Goal: Contribute content: Contribute content

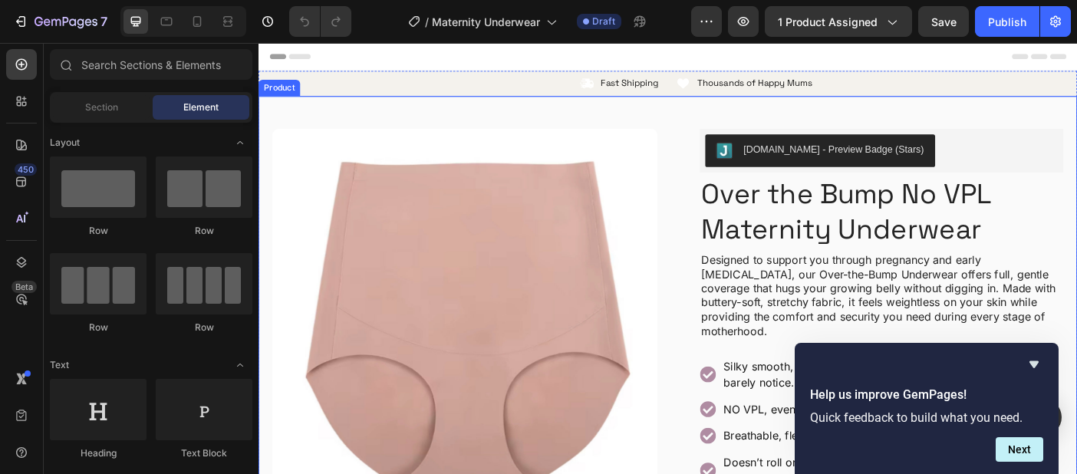
click at [906, 238] on h1 "Over the Bump No VPL Maternity Underwear" at bounding box center [959, 233] width 409 height 83
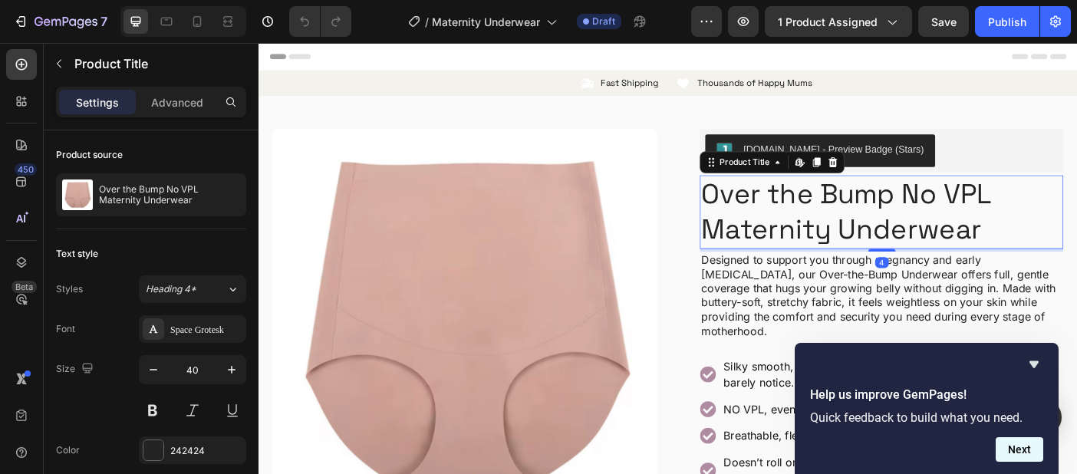
click at [996, 452] on button "Next" at bounding box center [1020, 449] width 48 height 25
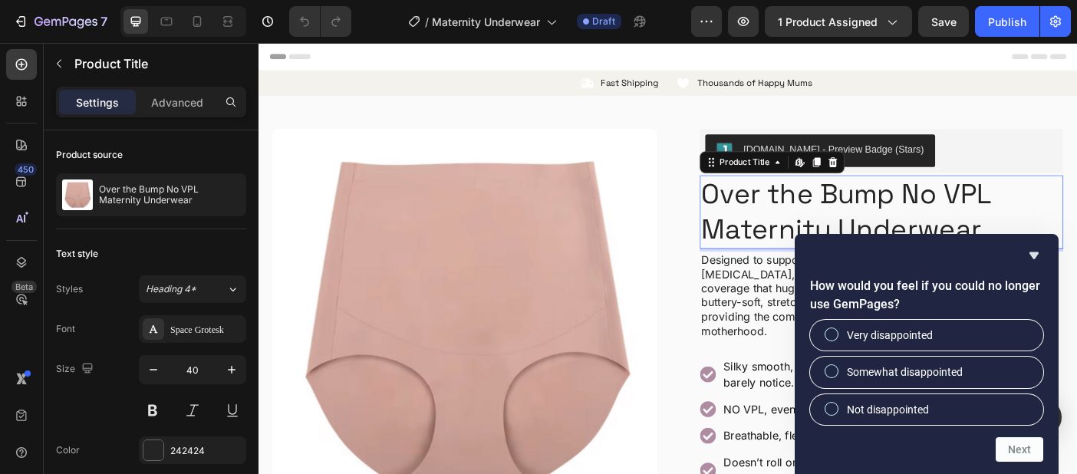
click at [1021, 258] on div at bounding box center [926, 255] width 233 height 18
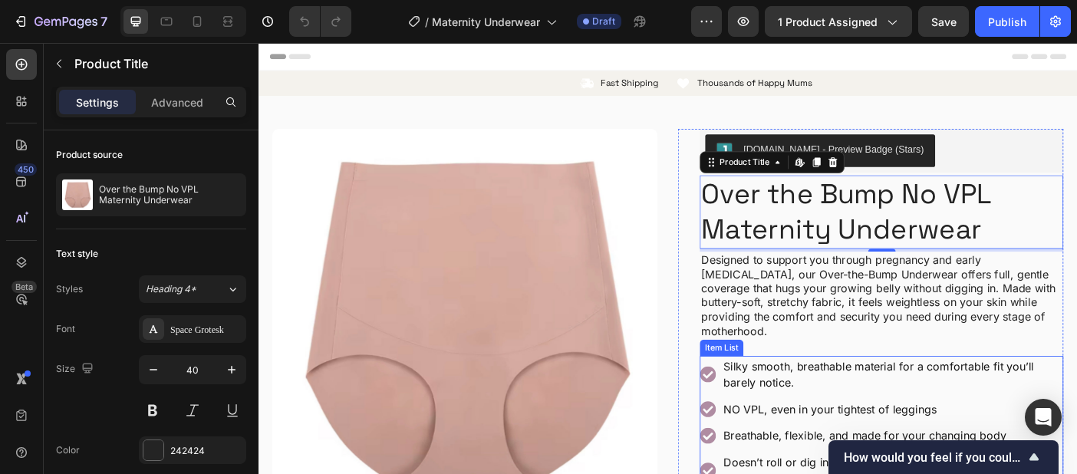
click at [983, 298] on p "Designed to support you through pregnancy and early [MEDICAL_DATA], our Over-th…" at bounding box center [959, 327] width 406 height 96
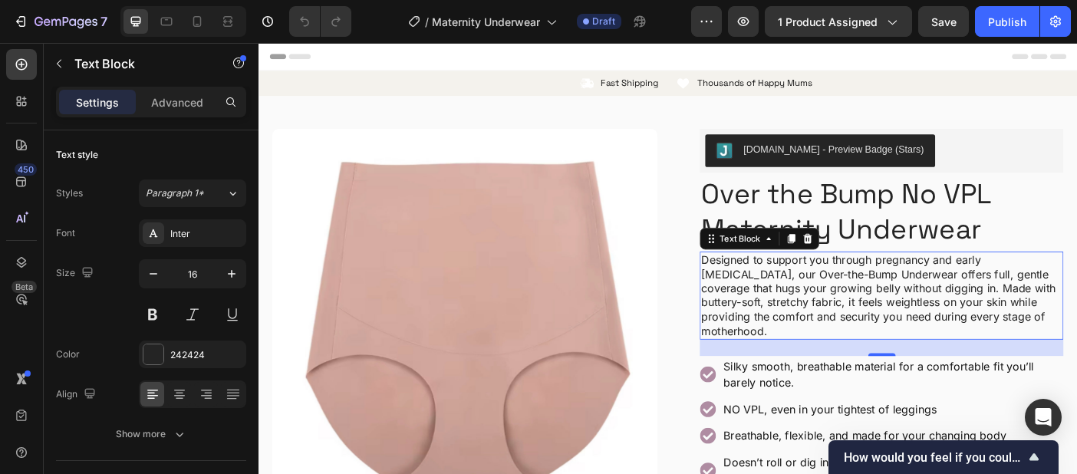
click at [1060, 285] on p "Designed to support you through pregnancy and early [MEDICAL_DATA], our Over-th…" at bounding box center [959, 327] width 406 height 96
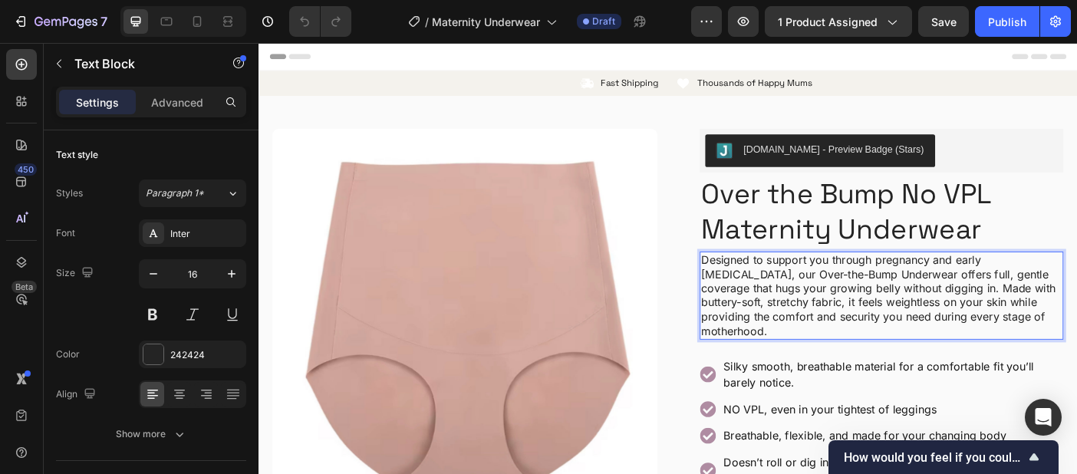
click at [990, 314] on p "Designed to support you through pregnancy and early [MEDICAL_DATA], our Over-th…" at bounding box center [959, 327] width 406 height 96
click at [966, 328] on p "Designed to support you through pregnancy and early [MEDICAL_DATA], our Over-th…" at bounding box center [959, 327] width 406 height 96
click at [1076, 351] on p "Designed to support you through pregnancy and early [MEDICAL_DATA], our Over-th…" at bounding box center [959, 327] width 406 height 96
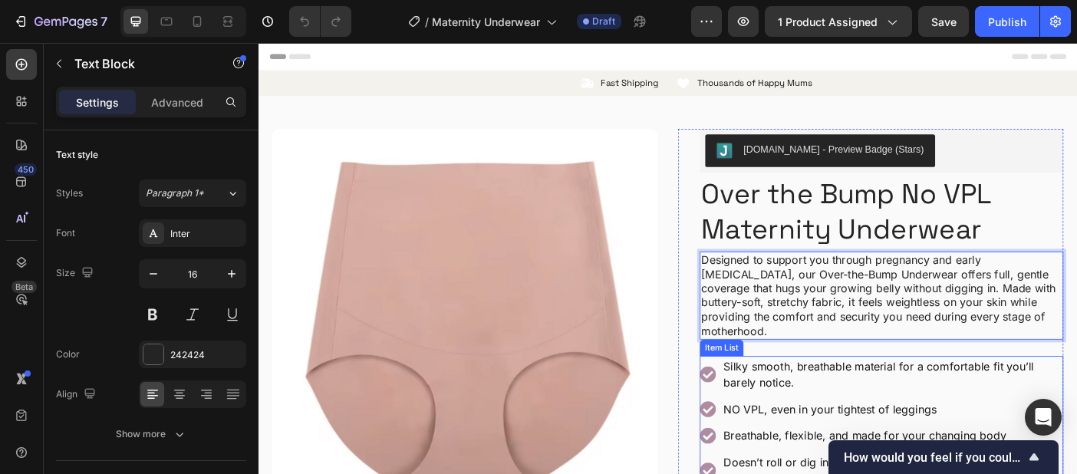
click at [899, 405] on p "Silky smooth, breathable material for a comfortable fit you’ll barely notice." at bounding box center [972, 415] width 380 height 37
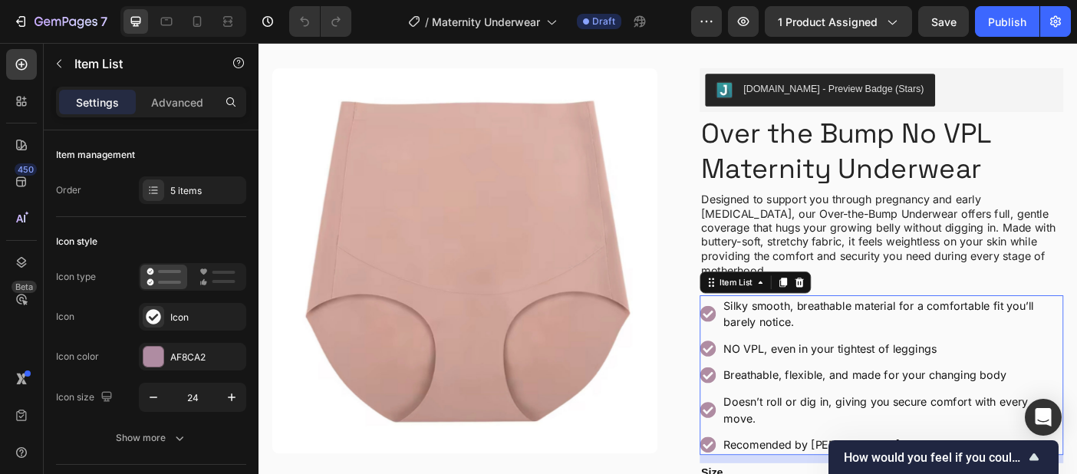
scroll to position [92, 0]
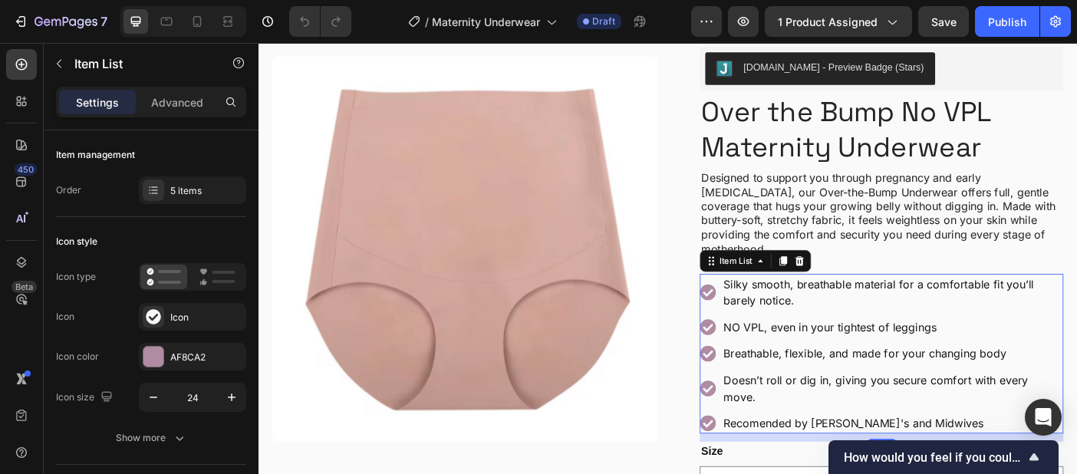
click at [919, 384] on p "Breathable, flexible, and made for your changing body" at bounding box center [972, 393] width 380 height 18
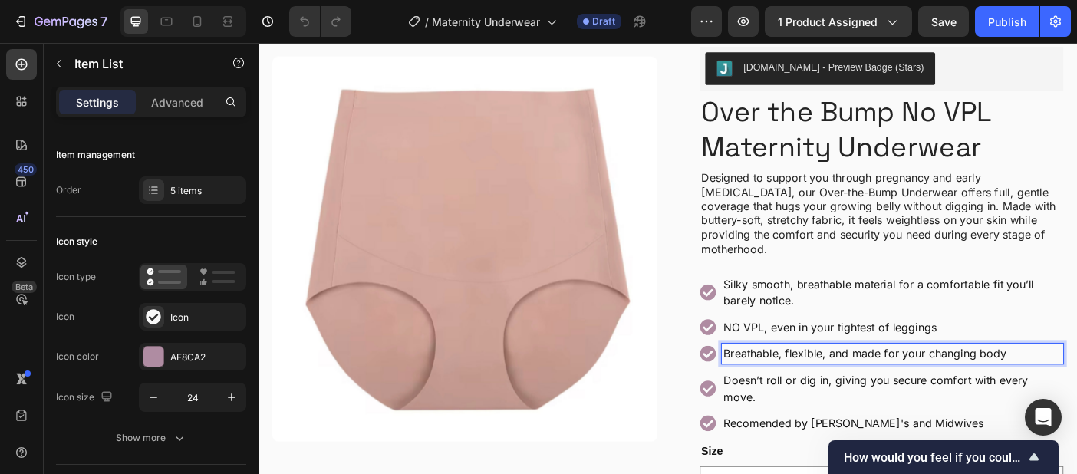
click at [903, 414] on p "Doesn’t roll or dig in, giving you secure comfort with every move." at bounding box center [972, 431] width 380 height 37
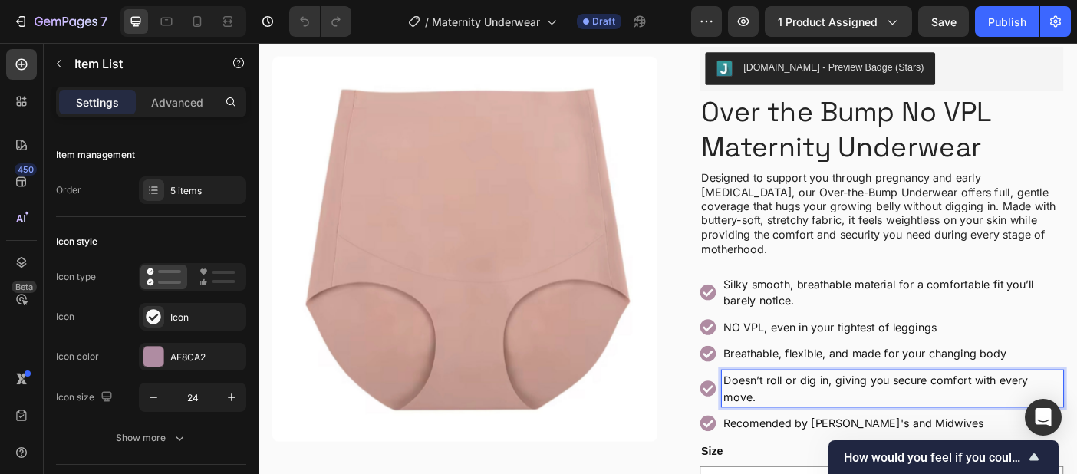
click at [872, 413] on p "Doesn’t roll or dig in, giving you secure comfort with every move." at bounding box center [972, 431] width 380 height 37
click at [860, 413] on p "Doesn’t roll or dig in, giving you secure comfort with every move." at bounding box center [972, 431] width 380 height 37
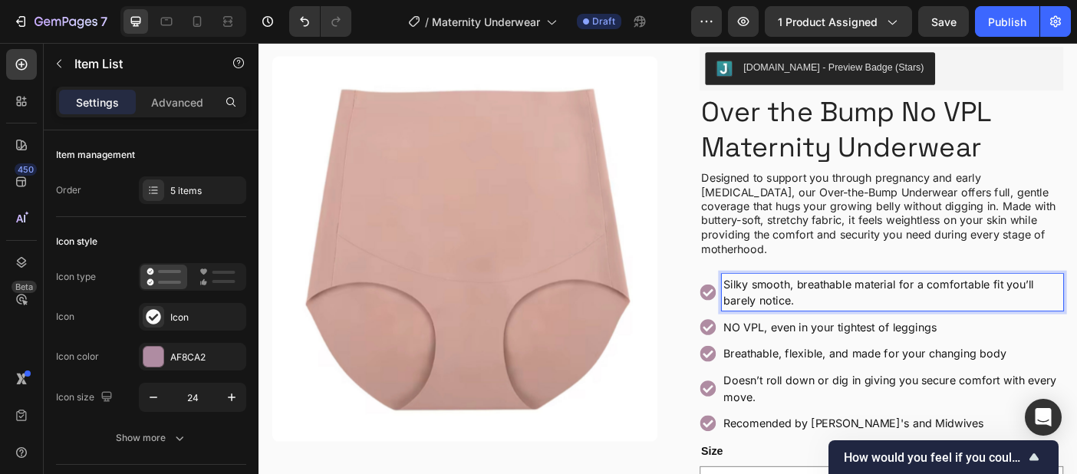
click at [1057, 322] on p "Silky smooth, breathable material for a comfortable fit you’ll barely notice." at bounding box center [972, 323] width 380 height 37
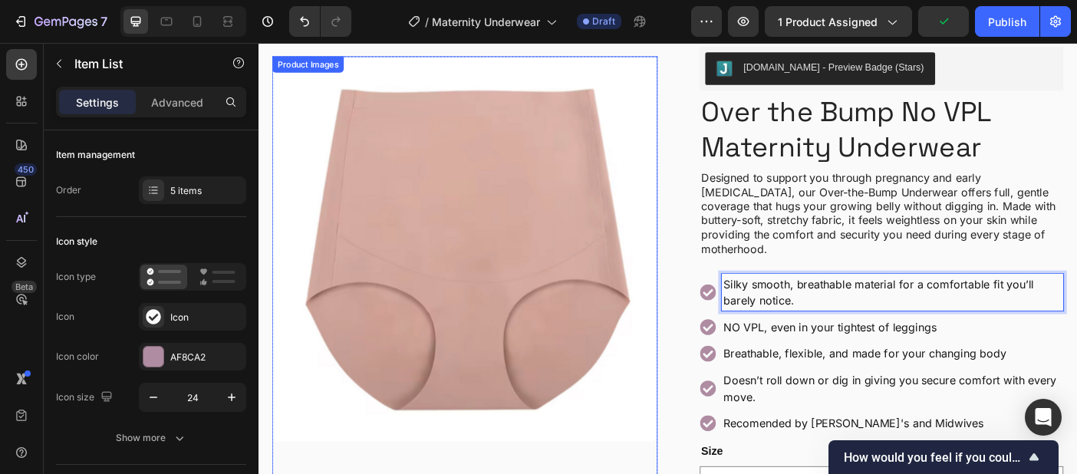
click at [690, 459] on img at bounding box center [490, 274] width 433 height 433
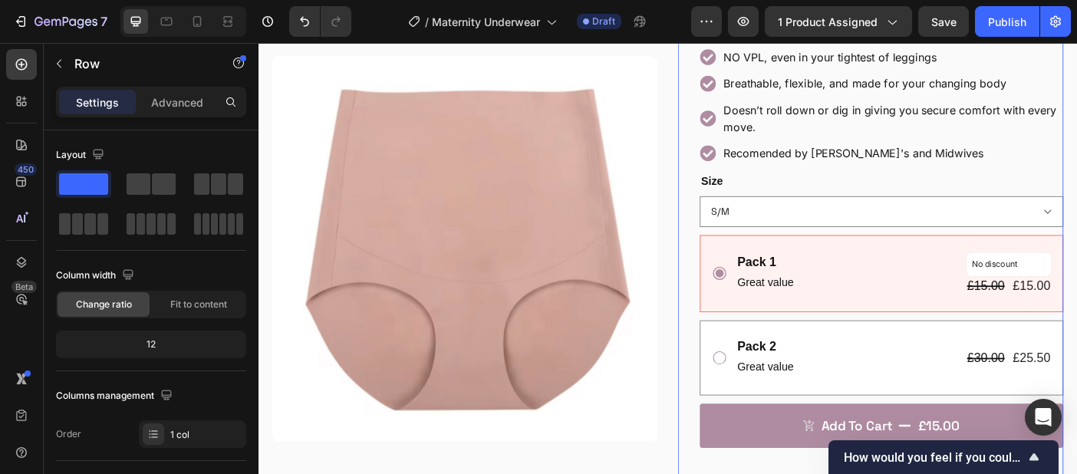
scroll to position [460, 0]
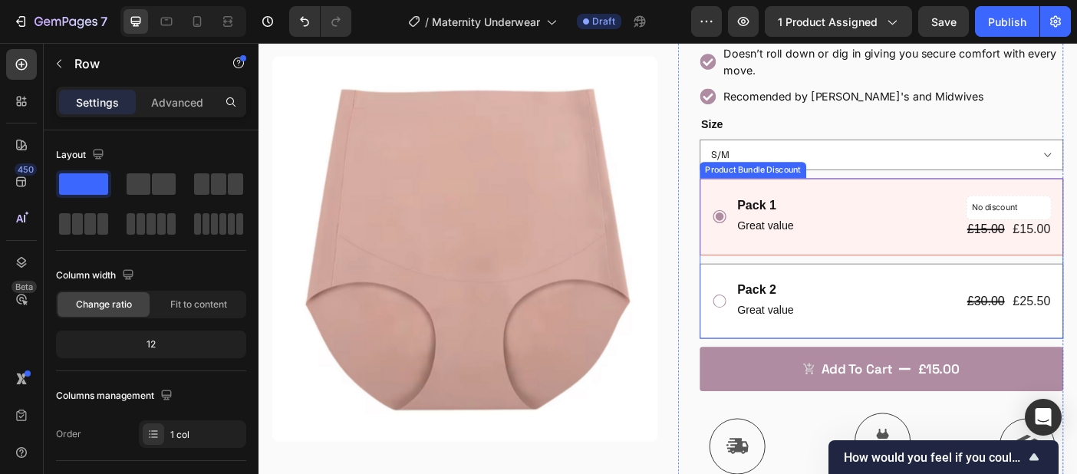
click at [886, 317] on div "Pack 2 Text Block Great value Text Block £30.00 Product Price Product Price £25…" at bounding box center [972, 333] width 355 height 46
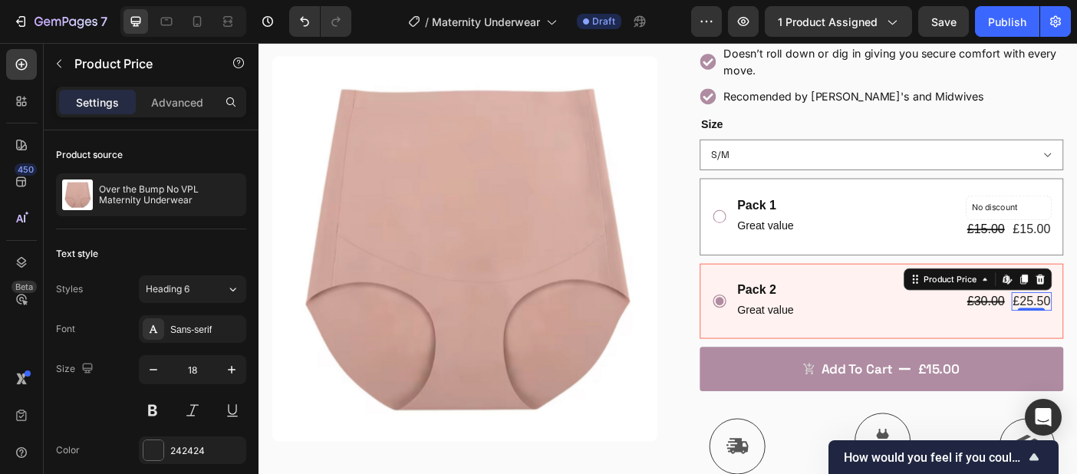
click at [842, 238] on p "Great value" at bounding box center [829, 249] width 64 height 22
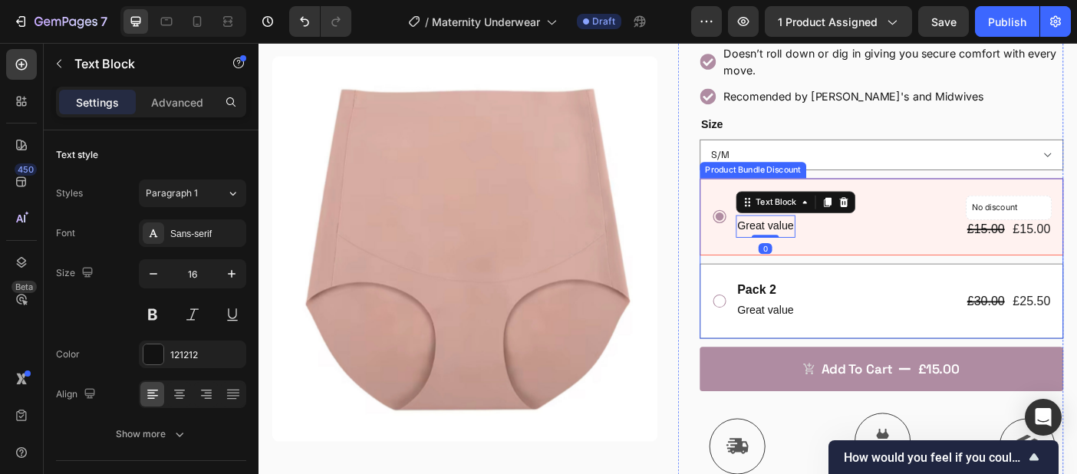
click at [891, 272] on div "Pack 1 Text Block Great value Text Block 0 No discount Not be displayed when pu…" at bounding box center [959, 285] width 409 height 181
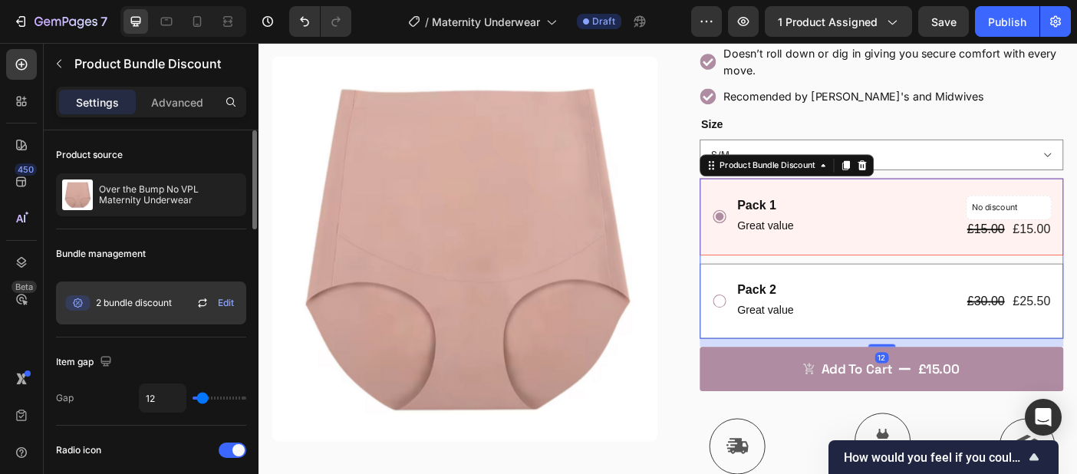
click at [160, 296] on span "2 bundle discount" at bounding box center [134, 303] width 76 height 14
click at [230, 304] on span "Edit" at bounding box center [226, 303] width 16 height 14
click at [181, 308] on div "2 bundle discount Edit" at bounding box center [151, 302] width 190 height 43
click at [231, 300] on span "Edit" at bounding box center [226, 303] width 16 height 14
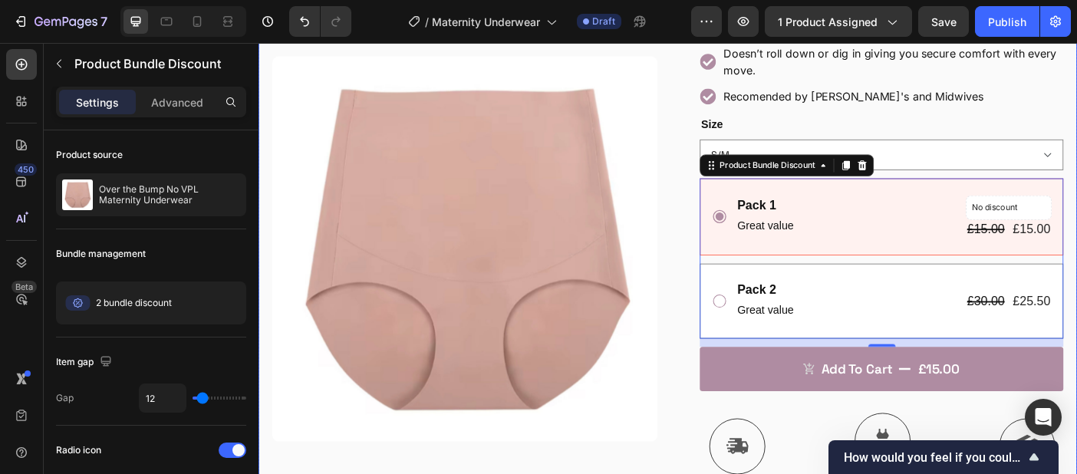
click at [693, 87] on img at bounding box center [490, 274] width 433 height 433
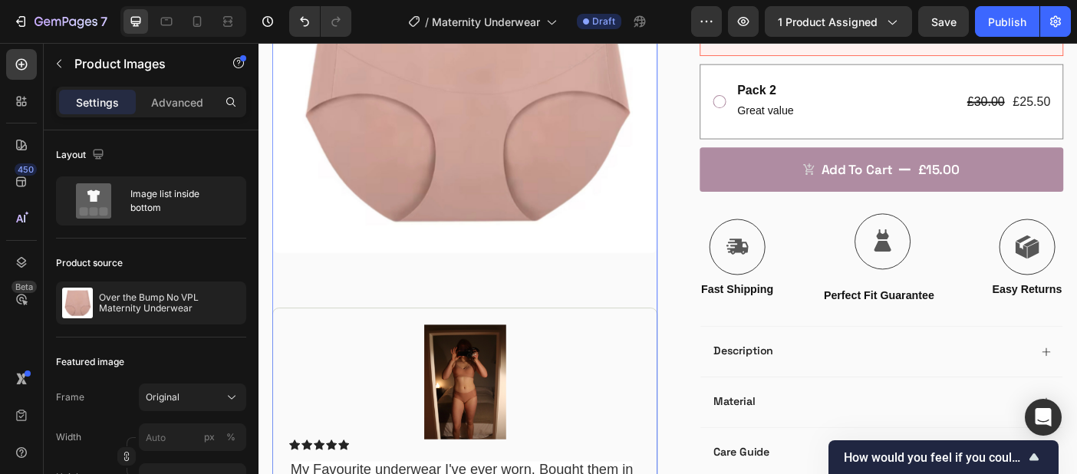
scroll to position [772, 0]
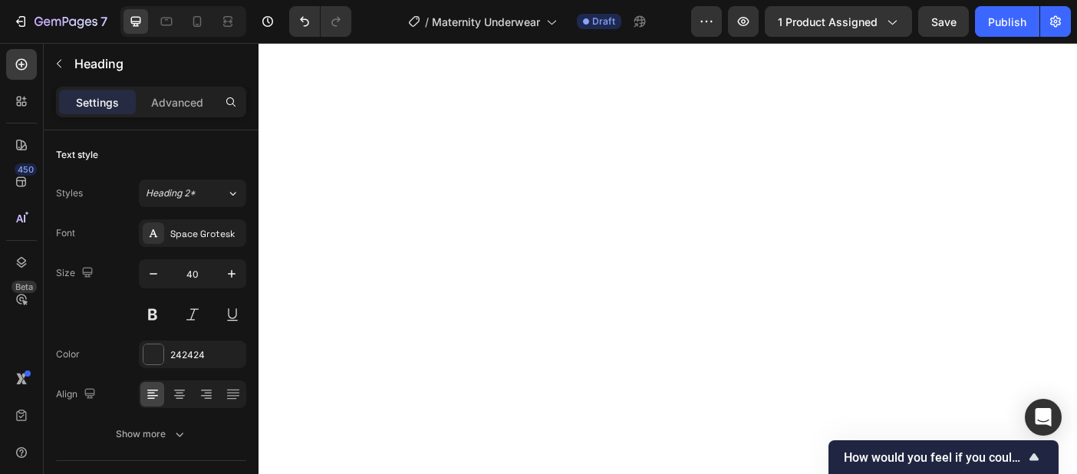
scroll to position [2516, 0]
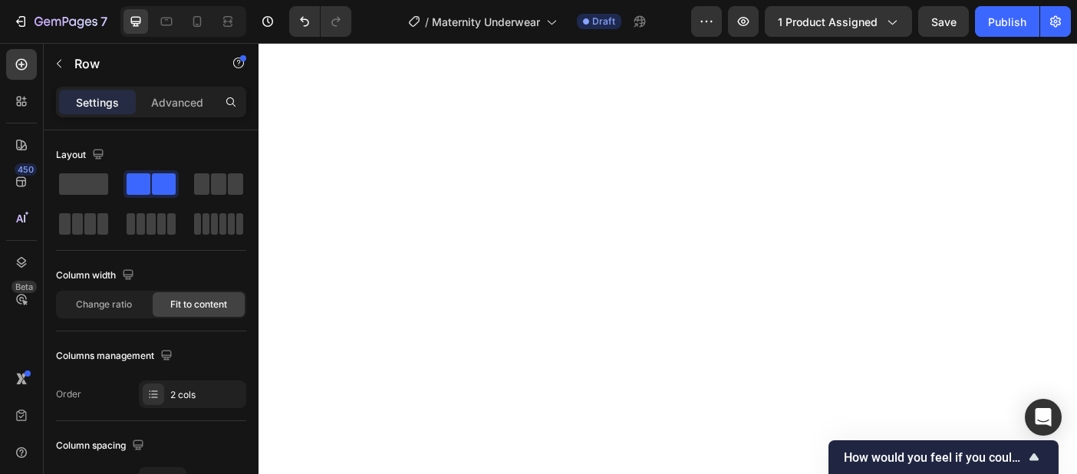
scroll to position [2546, 0]
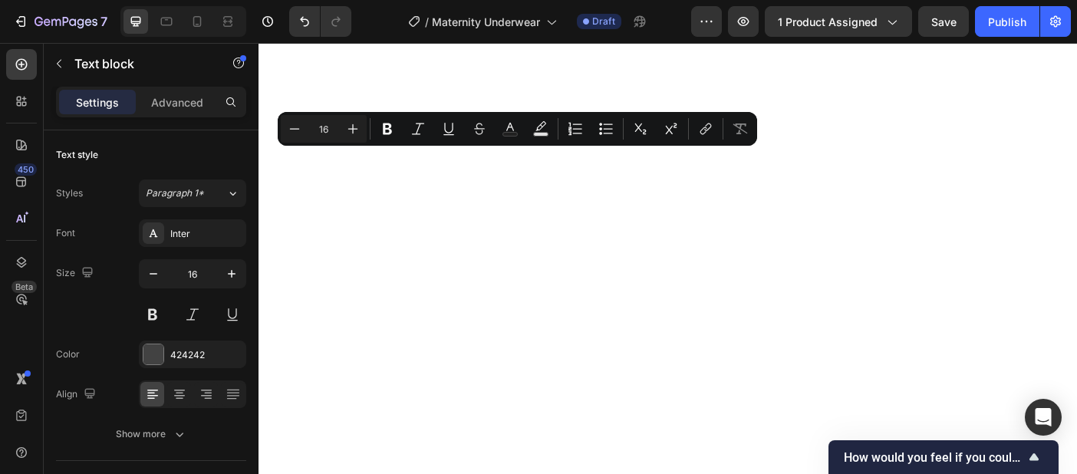
click at [524, 127] on div "Minus 16 Plus Bold Italic Underline Strikethrough Text Color Text Background Co…" at bounding box center [517, 129] width 473 height 28
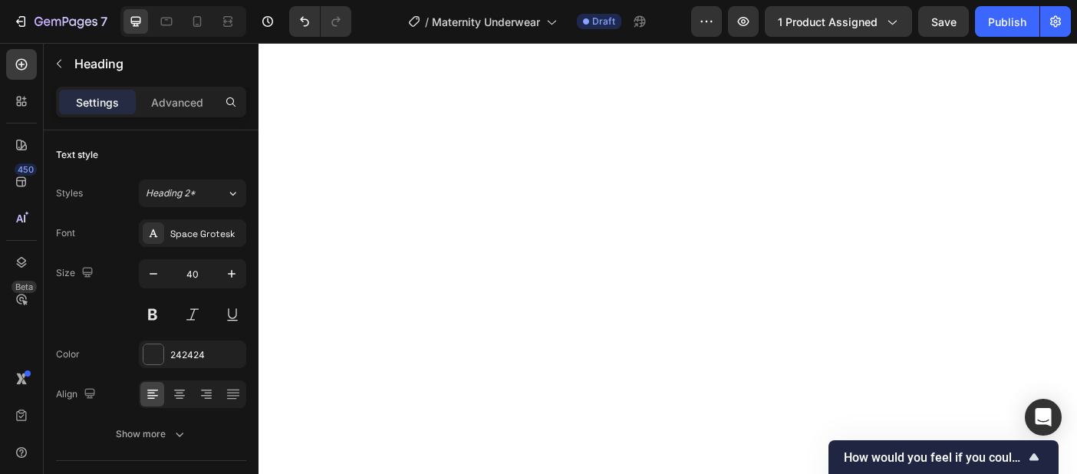
drag, startPoint x: 481, startPoint y: 172, endPoint x: 411, endPoint y: 173, distance: 69.8
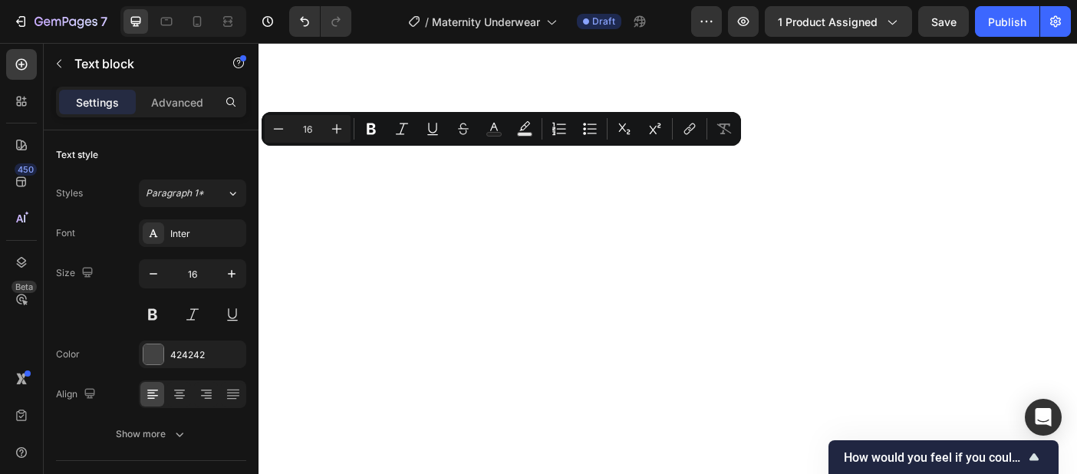
scroll to position [2557, 0]
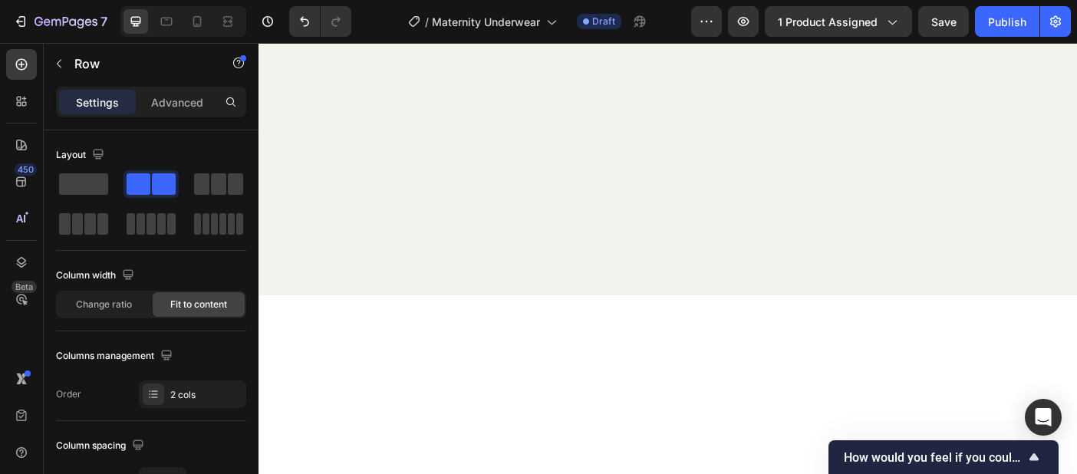
scroll to position [2128, 0]
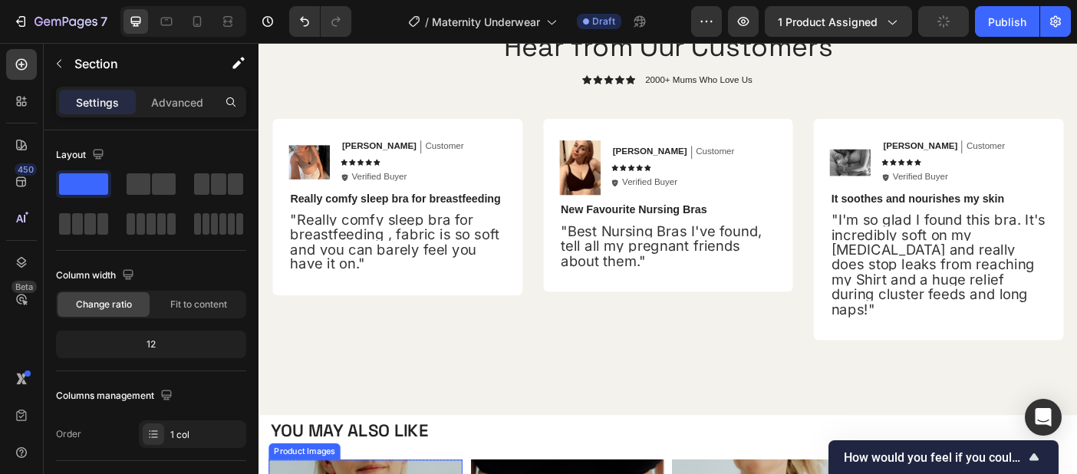
scroll to position [2741, 0]
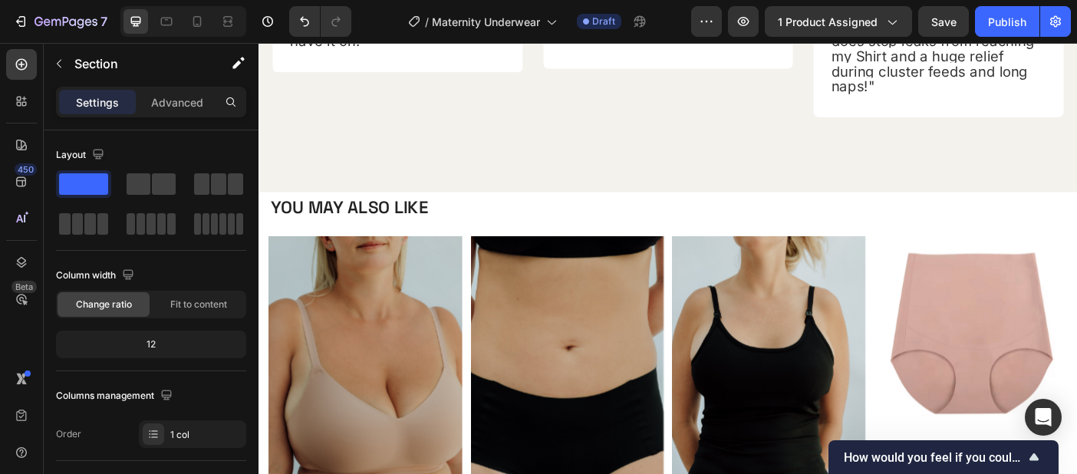
click at [914, 28] on div "Preview 1 product assigned Save Publish" at bounding box center [881, 21] width 380 height 31
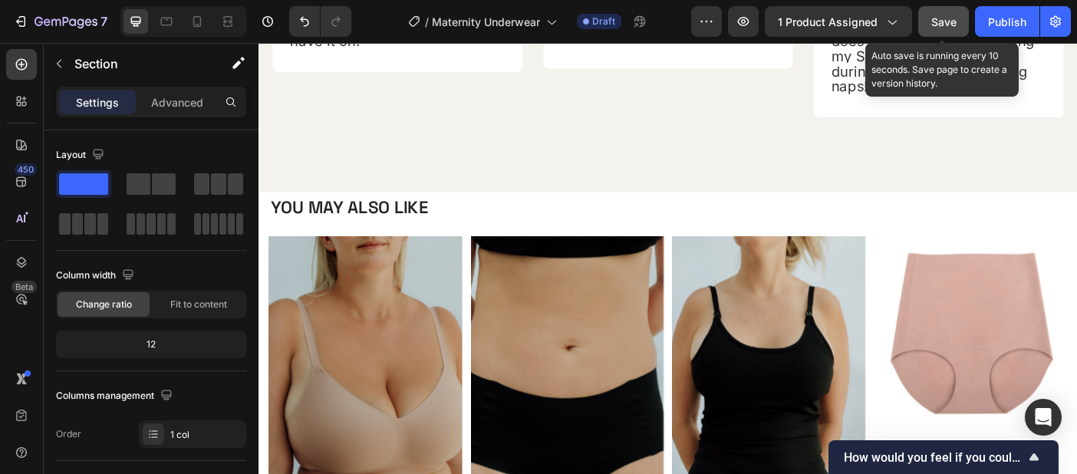
click at [940, 28] on span "Save" at bounding box center [943, 21] width 25 height 13
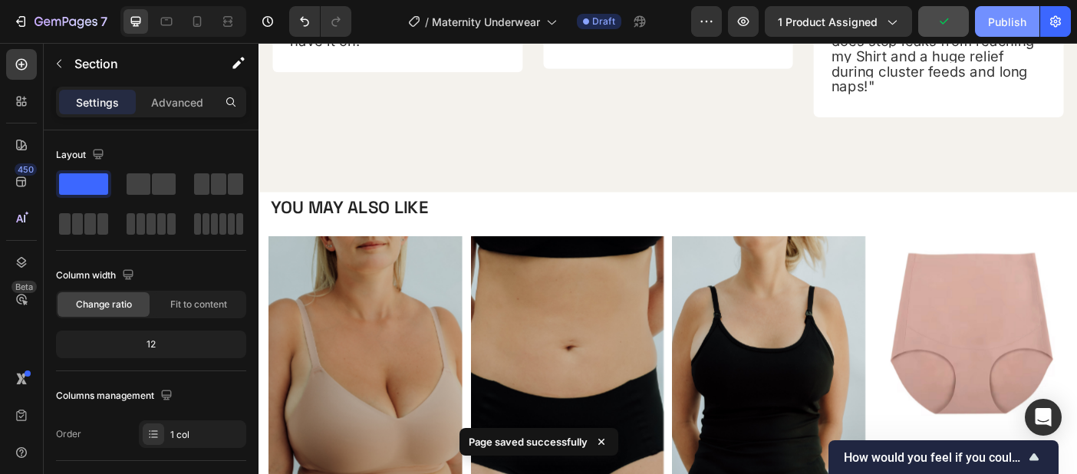
click at [1002, 26] on div "Publish" at bounding box center [1007, 22] width 38 height 16
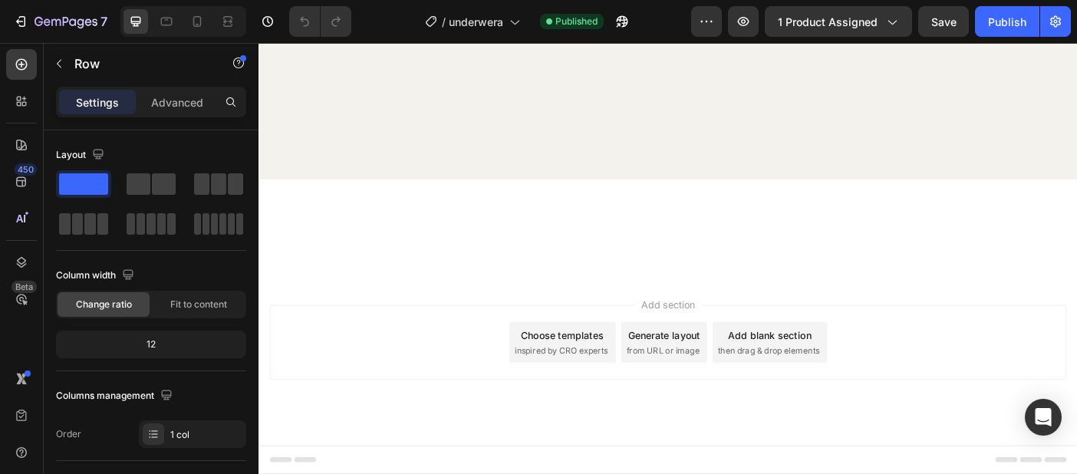
scroll to position [2516, 0]
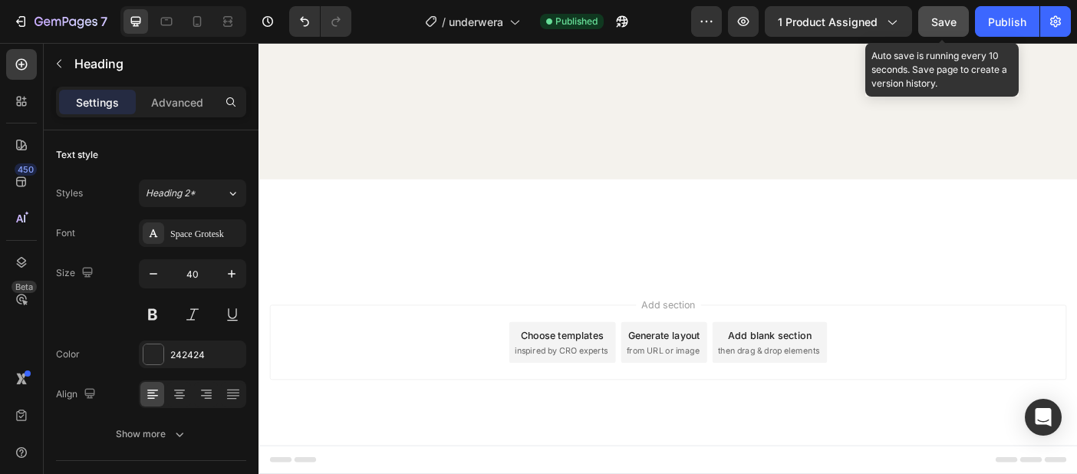
click at [946, 24] on span "Save" at bounding box center [943, 21] width 25 height 13
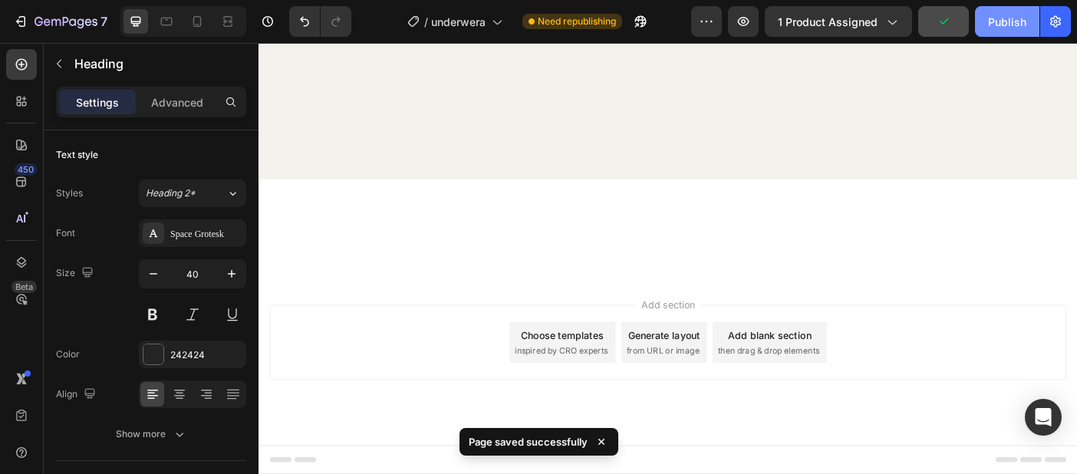
click at [999, 28] on div "Publish" at bounding box center [1007, 22] width 38 height 16
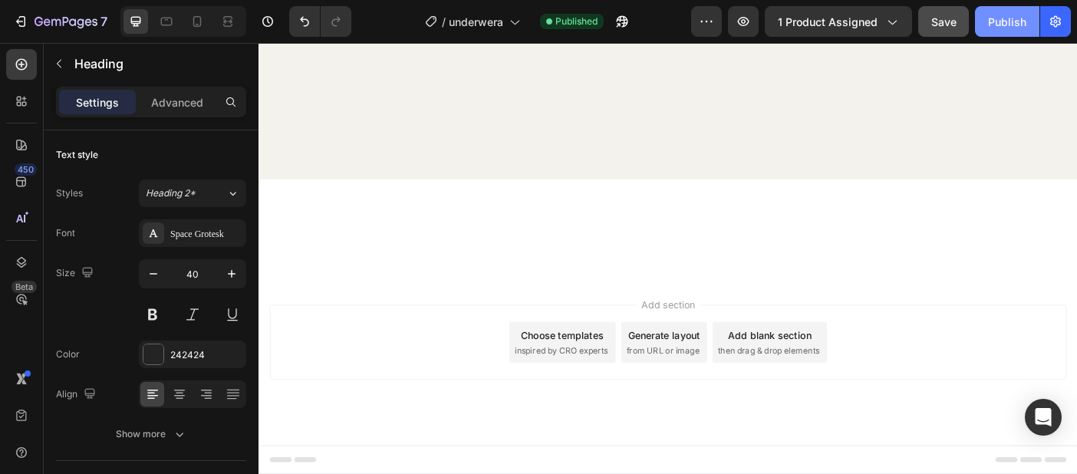
click at [1014, 17] on div "Publish" at bounding box center [1007, 22] width 38 height 16
click at [997, 18] on div "Publish" at bounding box center [1007, 22] width 38 height 16
